Goal: Find specific page/section: Find specific page/section

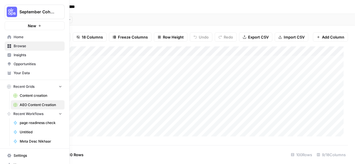
click at [19, 65] on span "Opportunities" at bounding box center [38, 63] width 48 height 5
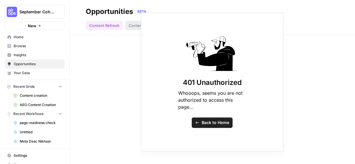
click at [195, 127] on link "Back to Home" at bounding box center [212, 123] width 41 height 10
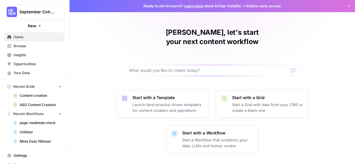
click at [25, 63] on span "Opportunities" at bounding box center [38, 63] width 48 height 5
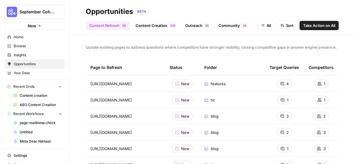
click at [154, 26] on link "Content Creation 0 0 1" at bounding box center [155, 25] width 47 height 9
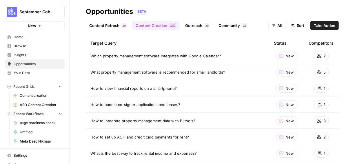
scroll to position [124, 0]
